Goal: Check status

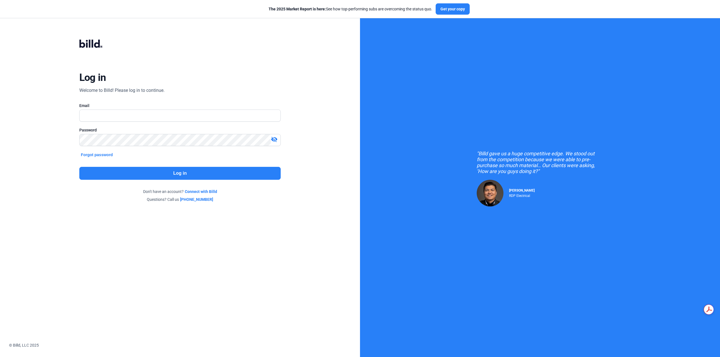
scroll to position [297, 0]
click at [208, 180] on button "Log in" at bounding box center [180, 173] width 202 height 13
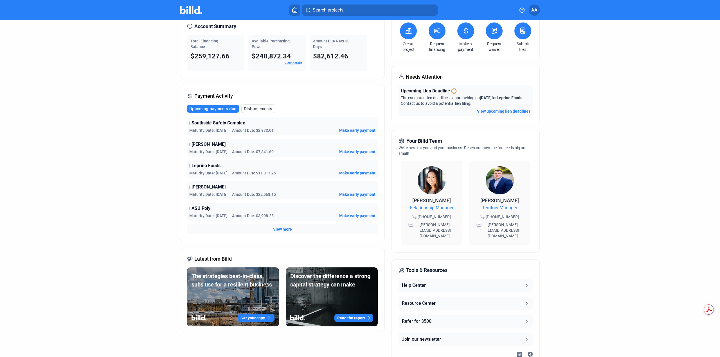
scroll to position [28, 0]
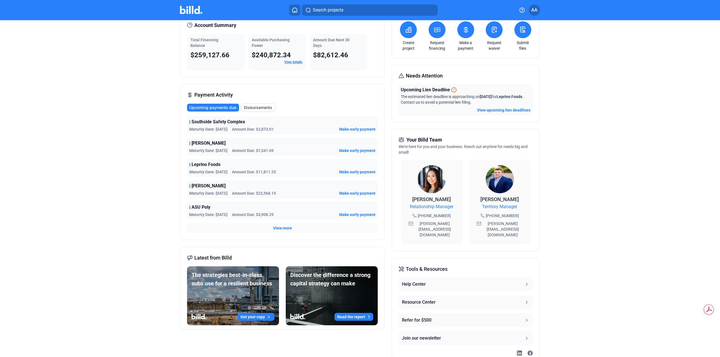
click at [229, 102] on div "Payment Activity Upcoming payments due Disbursements Southside Safety Complex M…" at bounding box center [282, 162] width 205 height 156
click at [229, 107] on span "Upcoming payments due" at bounding box center [212, 108] width 47 height 6
click at [281, 228] on span "View more" at bounding box center [282, 228] width 19 height 6
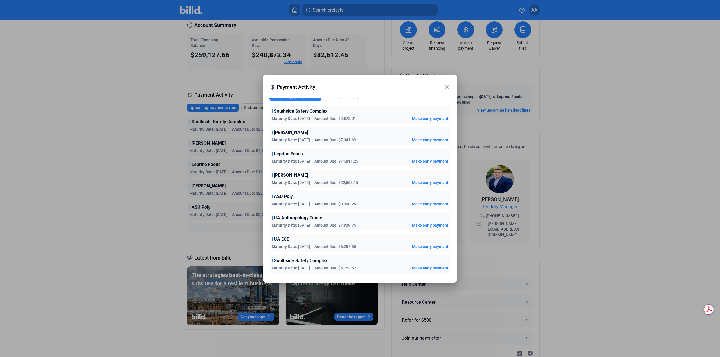
scroll to position [0, 0]
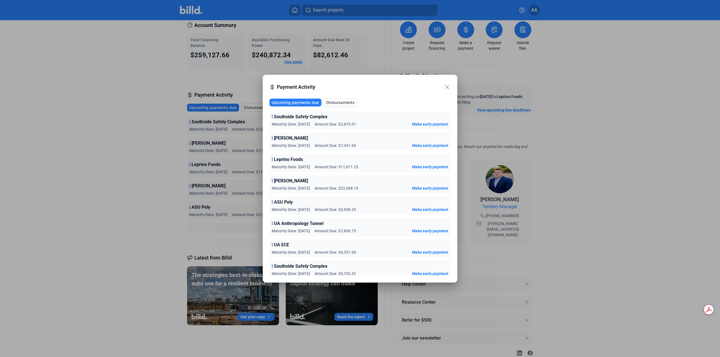
click at [370, 87] on span "Payment Activity" at bounding box center [360, 87] width 167 height 8
click at [445, 85] on mat-icon "close" at bounding box center [447, 87] width 7 height 7
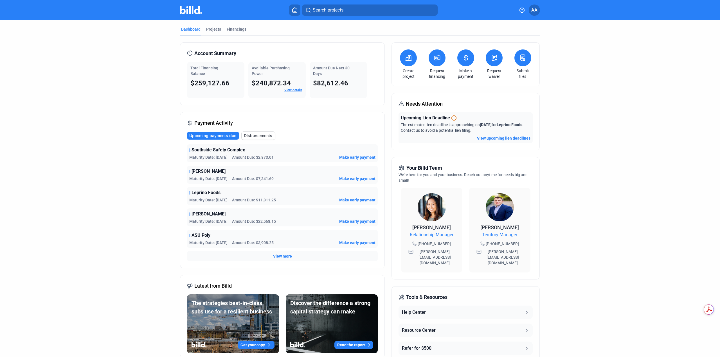
drag, startPoint x: 40, startPoint y: -3, endPoint x: 41, endPoint y: 15, distance: 17.7
click at [38, 8] on mat-toolbar "Search projects AA" at bounding box center [360, 10] width 720 height 20
drag, startPoint x: 98, startPoint y: 93, endPoint x: 155, endPoint y: 94, distance: 57.4
click at [100, 94] on dashboard "Dashboard Projects Financings Account Summary Total Financing Balance $259,127.…" at bounding box center [360, 209] width 648 height 379
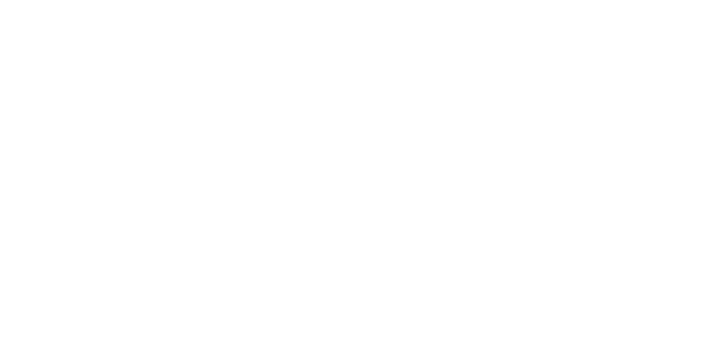
scroll to position [297, 0]
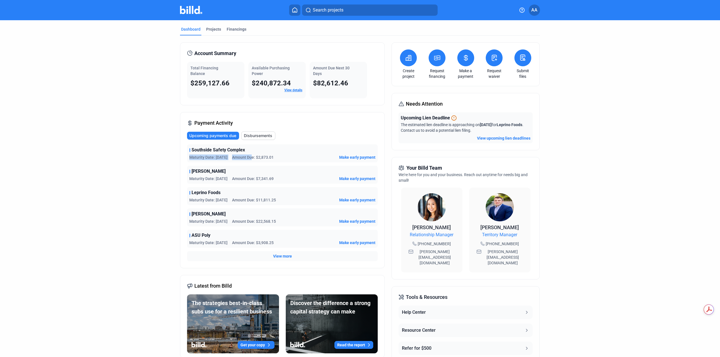
drag, startPoint x: 227, startPoint y: 159, endPoint x: 252, endPoint y: 159, distance: 24.2
type textarea "Maturity Date: [DATE] Amount Du"
click at [252, 159] on div "Southside Safety Complex Maturity Date: [DATE] Amount Due: $2,873.01 Make early…" at bounding box center [282, 153] width 191 height 18
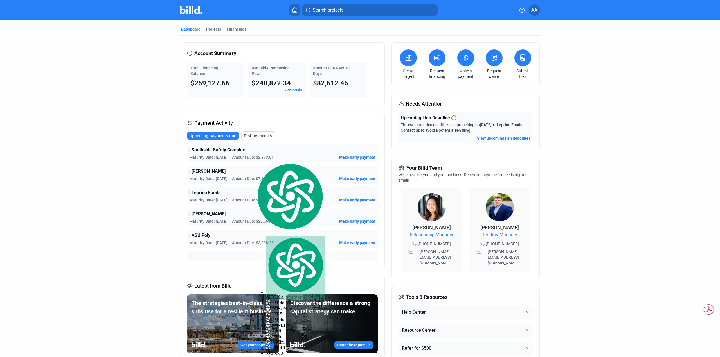
click at [364, 125] on div "Payment Activity Upcoming payments due Disbursements Southside Safety Complex M…" at bounding box center [282, 190] width 205 height 156
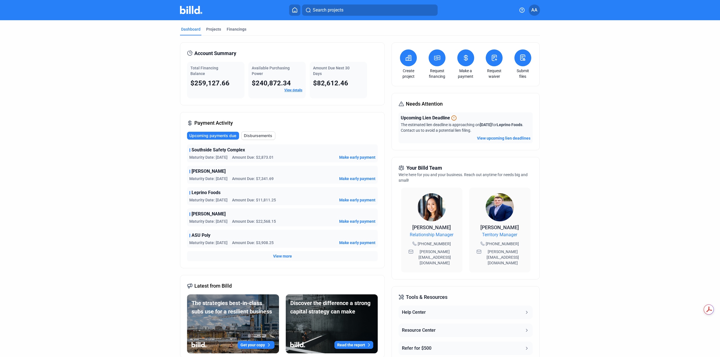
click at [283, 257] on span "View more" at bounding box center [282, 257] width 19 height 6
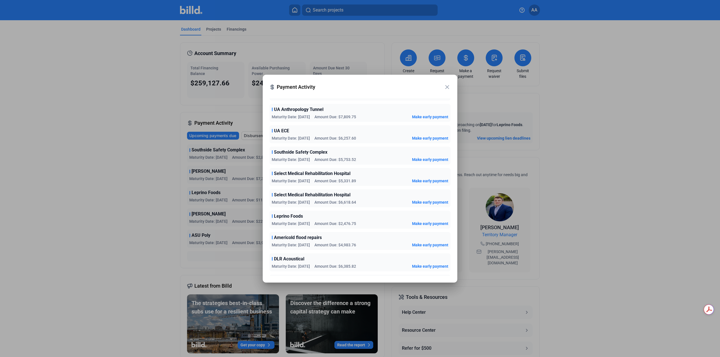
scroll to position [0, 0]
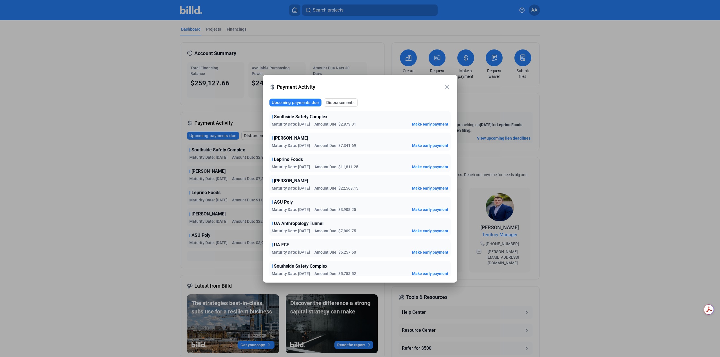
click at [448, 86] on mat-icon "close" at bounding box center [447, 87] width 7 height 7
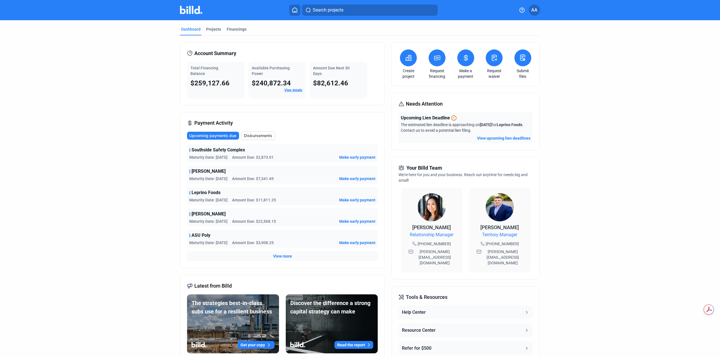
click at [211, 25] on mat-tab-group "Dashboard Projects Financings Account Summary Total Financing Balance $259,127.…" at bounding box center [360, 209] width 360 height 379
click at [217, 27] on div "Projects" at bounding box center [213, 29] width 15 height 6
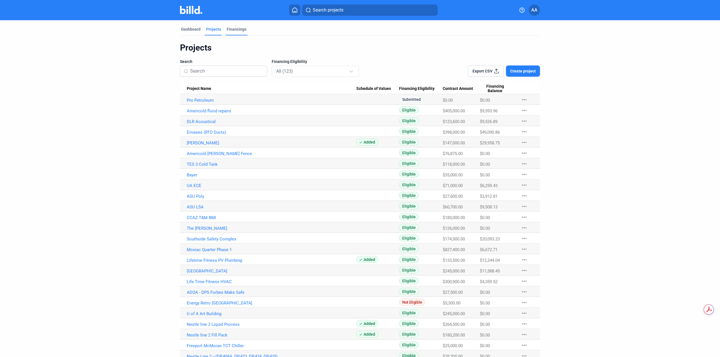
click at [240, 27] on div "Financings" at bounding box center [237, 29] width 20 height 6
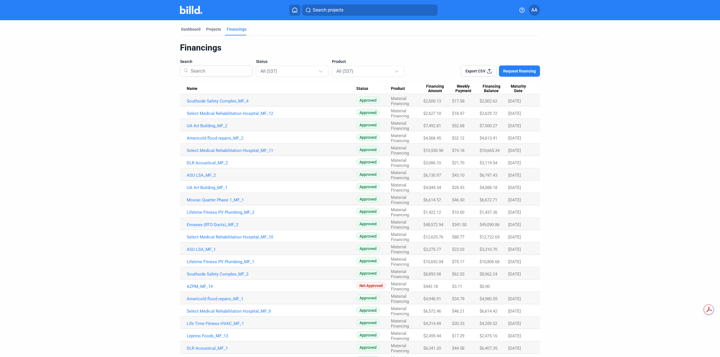
click at [519, 85] on span "Maturity Date" at bounding box center [518, 89] width 20 height 10
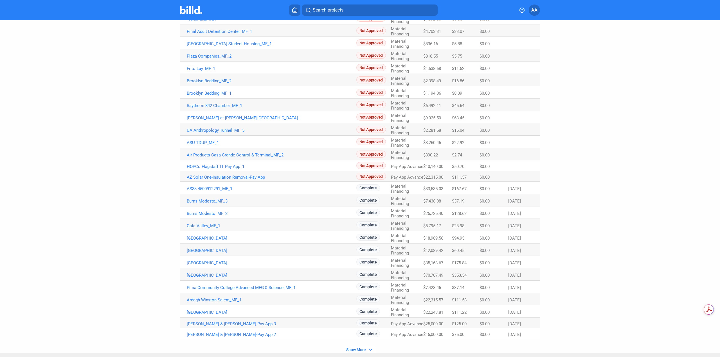
scroll to position [253, 0]
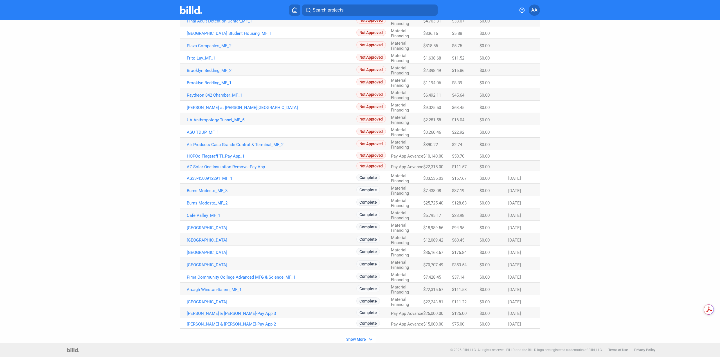
drag, startPoint x: 168, startPoint y: 176, endPoint x: 555, endPoint y: 178, distance: 386.5
click at [537, 183] on div "Dashboard Projects Financings Financings Search Status All (537) Product All (5…" at bounding box center [360, 55] width 382 height 576
click at [599, 156] on dashboard "Dashboard Projects Financings Financings Search Status All (537) Product All (5…" at bounding box center [360, 55] width 648 height 576
drag, startPoint x: 445, startPoint y: 181, endPoint x: 534, endPoint y: 181, distance: 88.5
click at [533, 181] on tr "AS33-4500912291_MF_1 Complete Material Financing $33,535.03 $167.67 $0.00 [DATE]" at bounding box center [360, 177] width 360 height 12
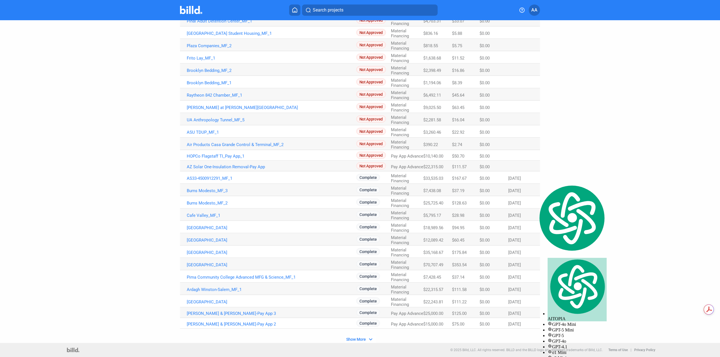
click at [364, 340] on span "Show More" at bounding box center [356, 339] width 20 height 4
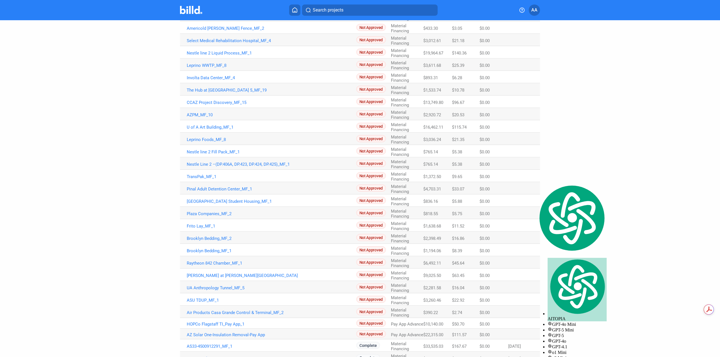
scroll to position [0, 0]
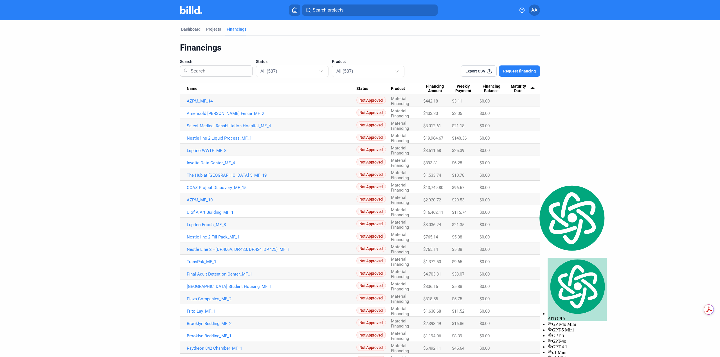
click at [515, 88] on span "Maturity Date" at bounding box center [518, 89] width 20 height 10
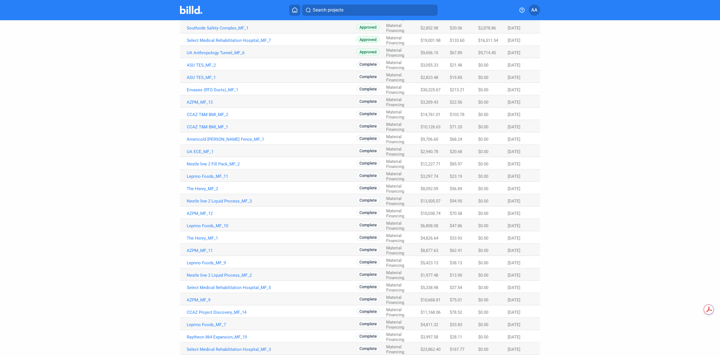
scroll to position [422, 0]
drag, startPoint x: 502, startPoint y: 221, endPoint x: 160, endPoint y: 225, distance: 342.7
click at [160, 225] on dashboard "Dashboard Projects Financings Financings Search Status All (537) Product All (5…" at bounding box center [360, 138] width 648 height 1078
click at [156, 230] on dashboard "Dashboard Projects Financings Financings Search Status All (537) Product All (5…" at bounding box center [360, 138] width 648 height 1078
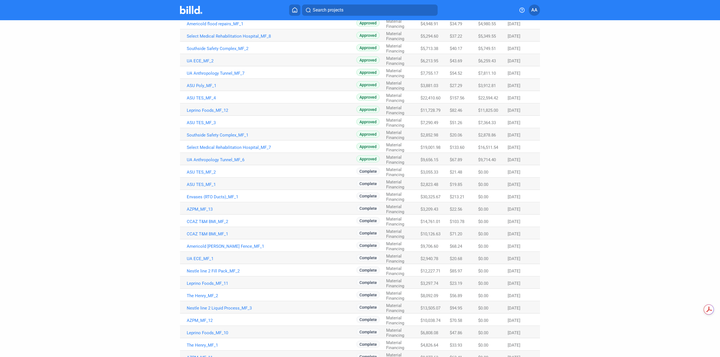
scroll to position [309, 0]
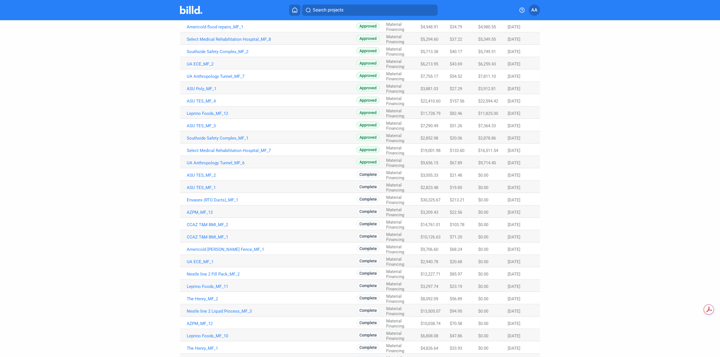
drag, startPoint x: 510, startPoint y: 162, endPoint x: 184, endPoint y: 149, distance: 326.6
click at [184, 149] on tbody "UA Art Building_MF_2 Approved Material Financing $7,492.81 $52.68 $7,500.27 [DA…" at bounding box center [360, 279] width 360 height 989
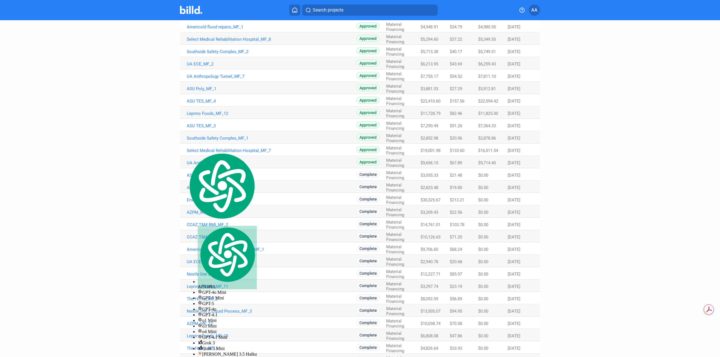
click at [165, 196] on dashboard "Dashboard Projects Financings Financings Search Status All (537) Product All (5…" at bounding box center [360, 250] width 648 height 1078
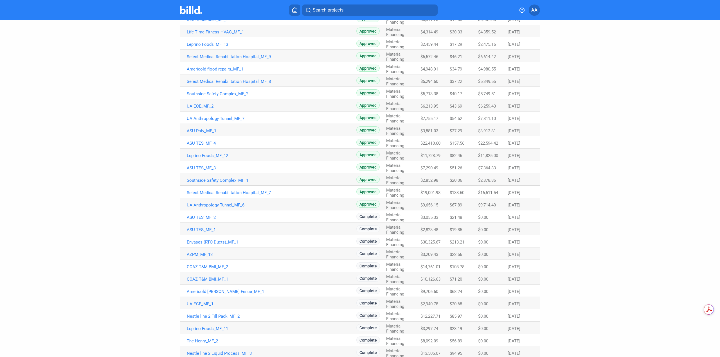
scroll to position [253, 0]
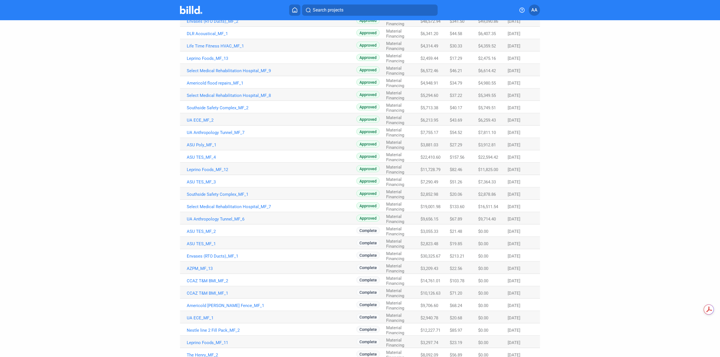
drag, startPoint x: 522, startPoint y: 220, endPoint x: 184, endPoint y: 192, distance: 339.6
click at [184, 192] on tbody "UA Art Building_MF_2 Approved Material Financing $7,492.81 $52.68 $7,500.27 [DA…" at bounding box center [360, 335] width 360 height 989
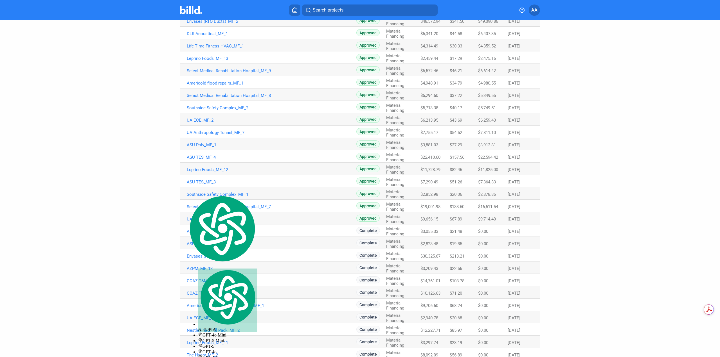
click at [153, 201] on dashboard "Dashboard Projects Financings Financings Search Status All (537) Product All (5…" at bounding box center [360, 306] width 648 height 1078
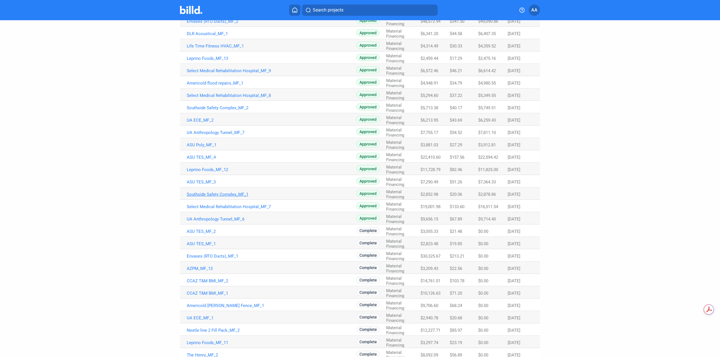
drag, startPoint x: 523, startPoint y: 220, endPoint x: 186, endPoint y: 196, distance: 337.9
click at [186, 196] on tbody "UA Art Building_MF_2 Approved Material Financing $7,492.81 $52.68 $7,500.27 [DA…" at bounding box center [360, 335] width 360 height 989
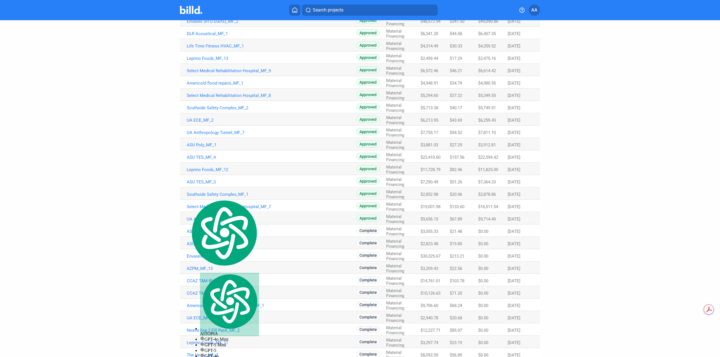
click at [134, 183] on dashboard "Dashboard Projects Financings Financings Search Status All (537) Product All (5…" at bounding box center [360, 306] width 648 height 1078
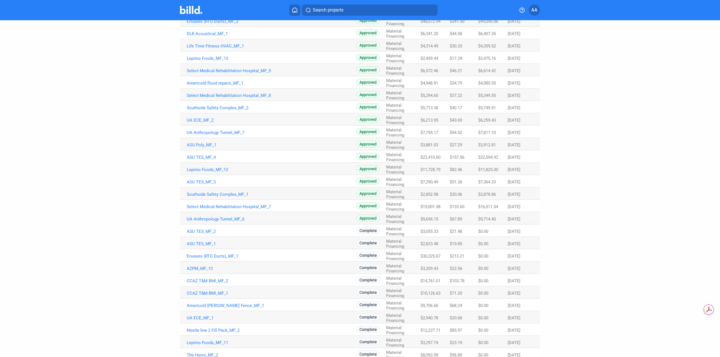
drag, startPoint x: 327, startPoint y: 205, endPoint x: 167, endPoint y: 188, distance: 161.4
click at [182, 184] on tbody "UA Art Building_MF_2 Approved Material Financing $7,492.81 $52.68 $7,500.27 [DA…" at bounding box center [360, 335] width 360 height 989
